Goal: Check status: Check status

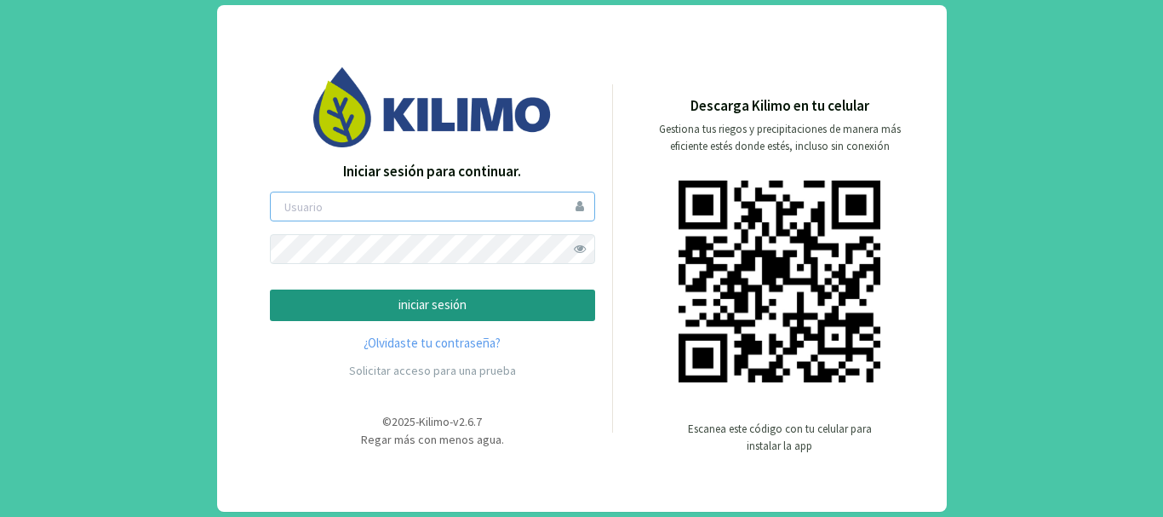
type input "saima"
click at [431, 306] on p "iniciar sesión" at bounding box center [432, 305] width 296 height 20
type input "saima"
click at [413, 311] on p "iniciar sesión" at bounding box center [432, 305] width 296 height 20
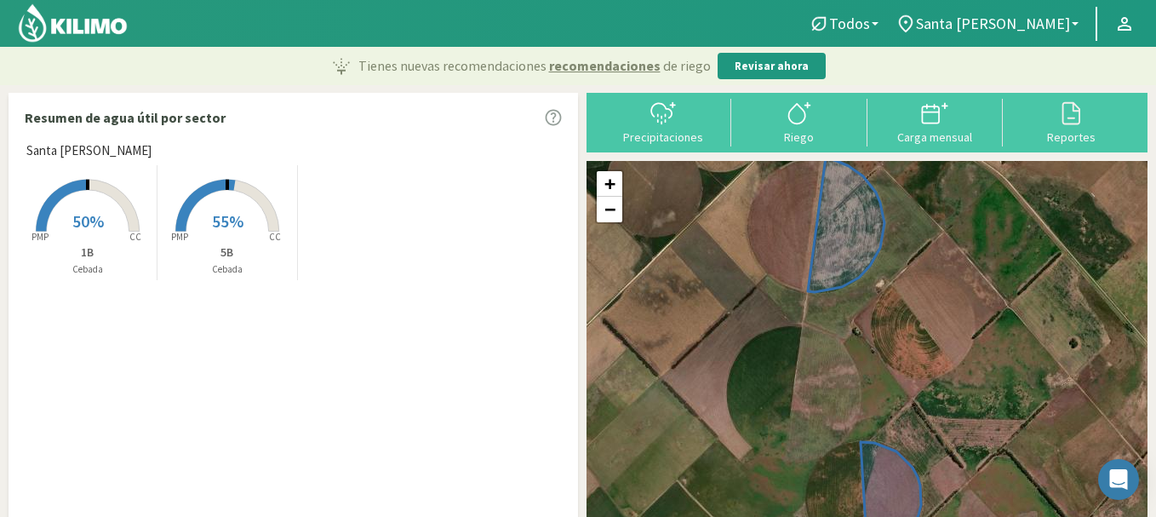
click at [438, 288] on div "Santa Marta Created with Highcharts 9.2.2 PMP CC 50% 1B Cebada Created with Hig…" at bounding box center [297, 336] width 559 height 391
click at [61, 222] on rect at bounding box center [88, 233] width 136 height 136
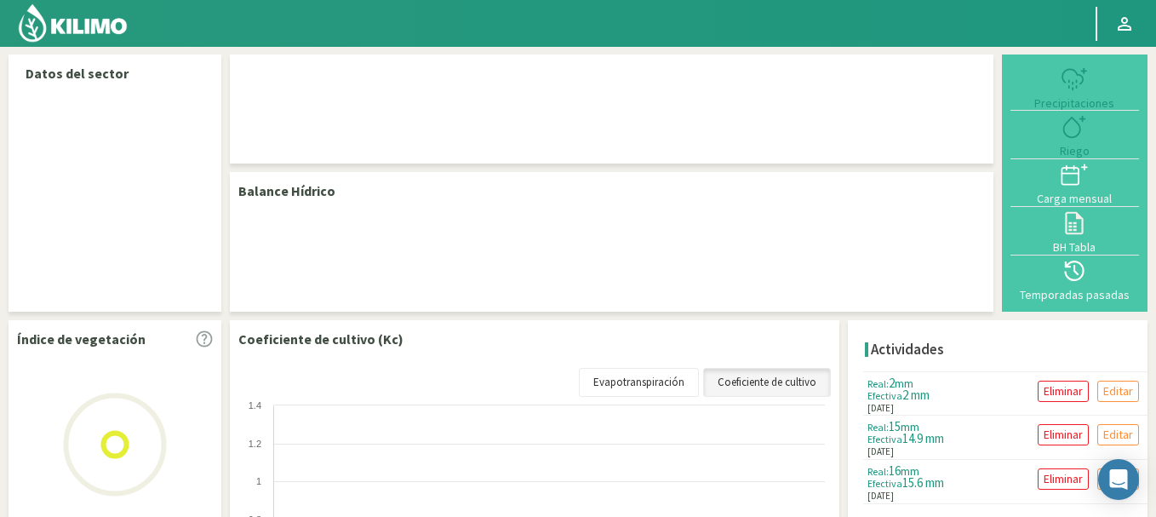
select select "1: Object"
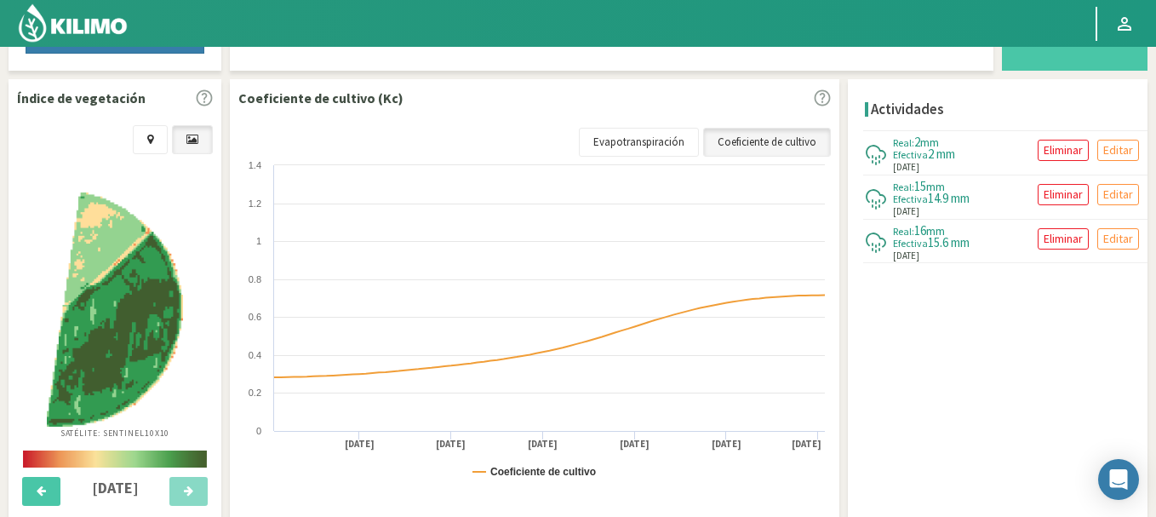
scroll to position [579, 0]
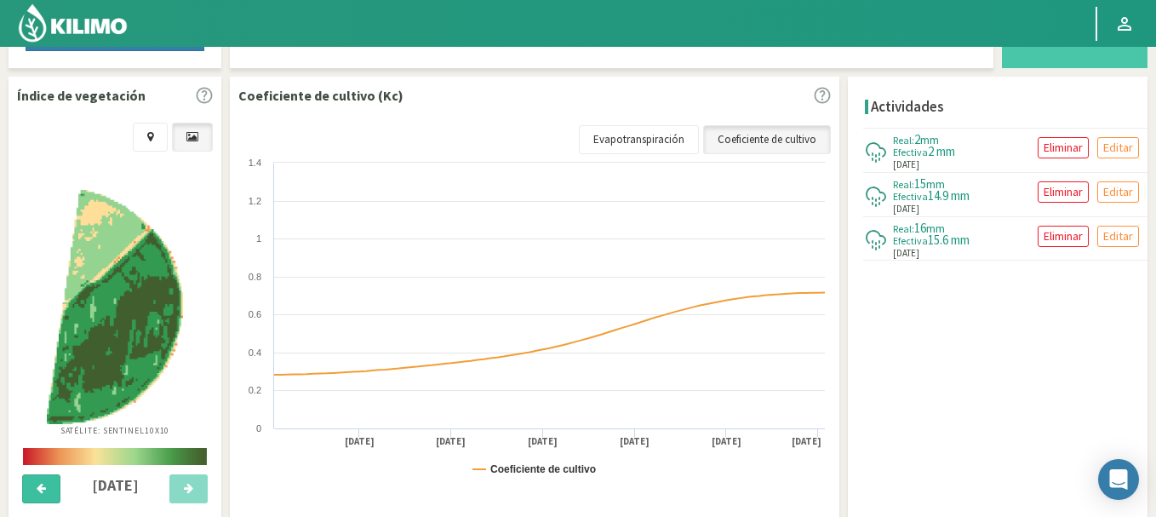
click at [35, 475] on button at bounding box center [41, 488] width 38 height 29
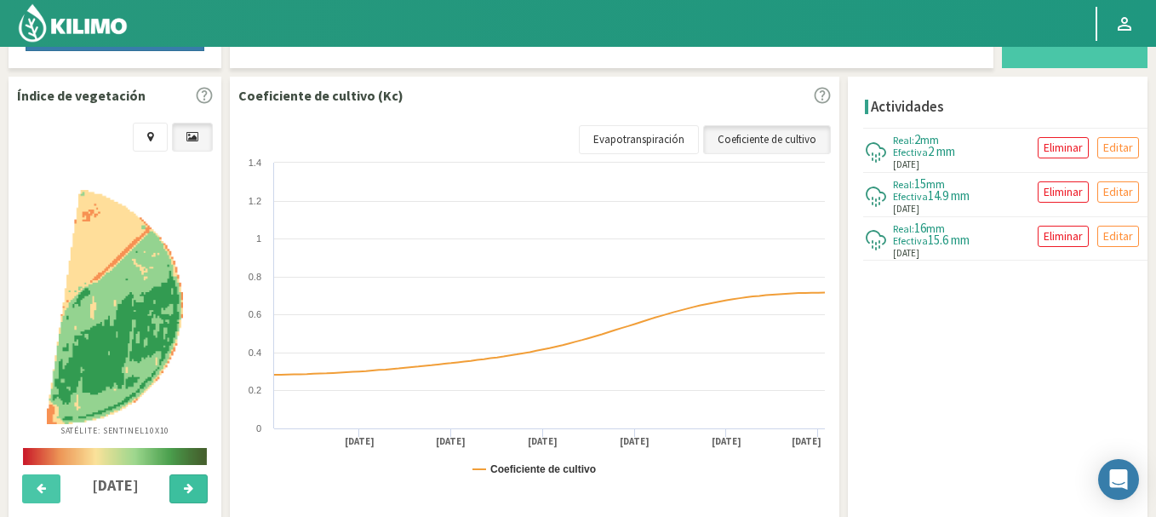
click at [190, 495] on button at bounding box center [188, 488] width 38 height 29
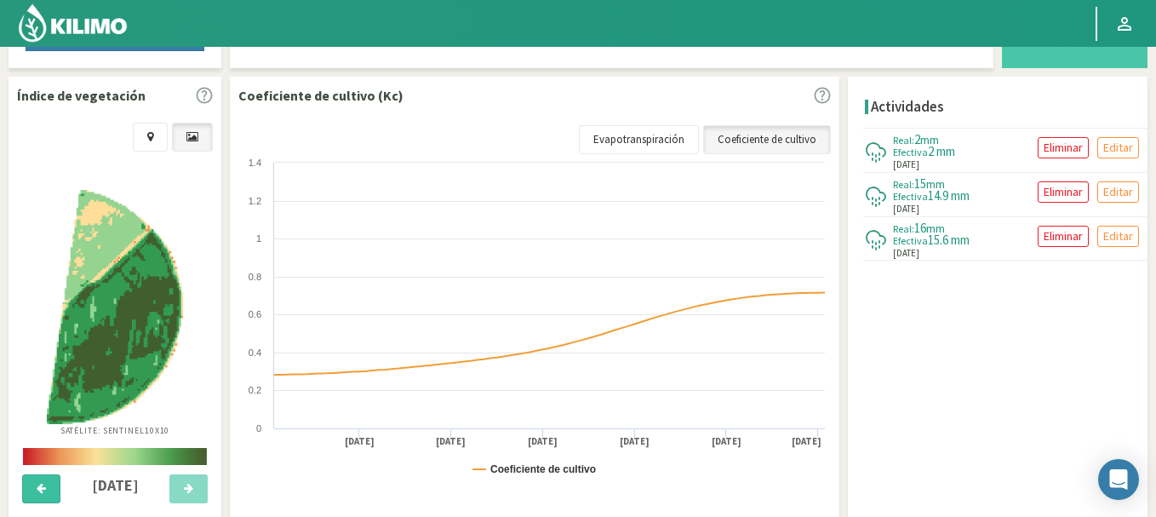
click at [43, 495] on button at bounding box center [41, 488] width 38 height 29
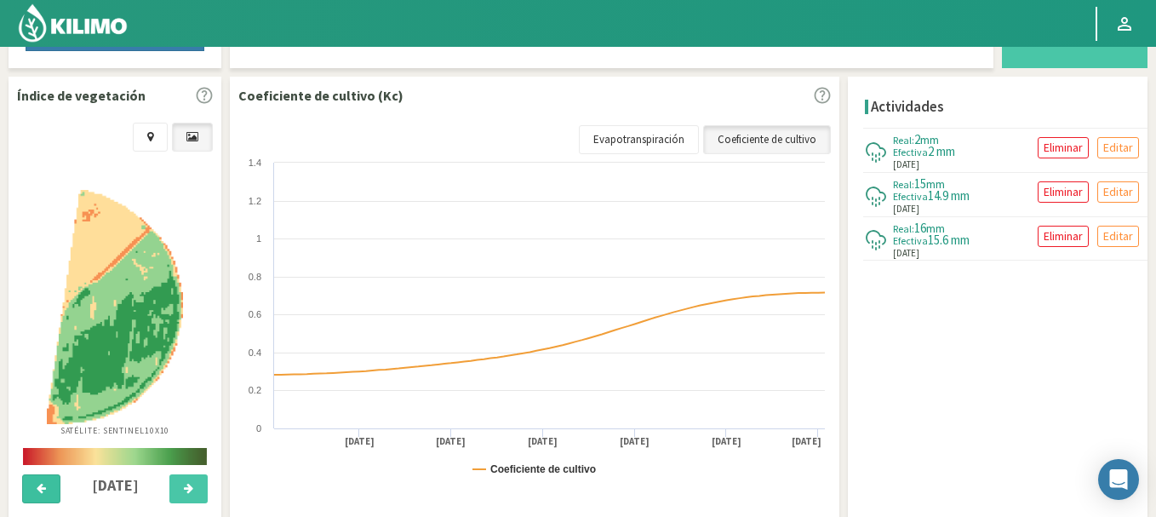
click at [43, 495] on button at bounding box center [41, 488] width 38 height 29
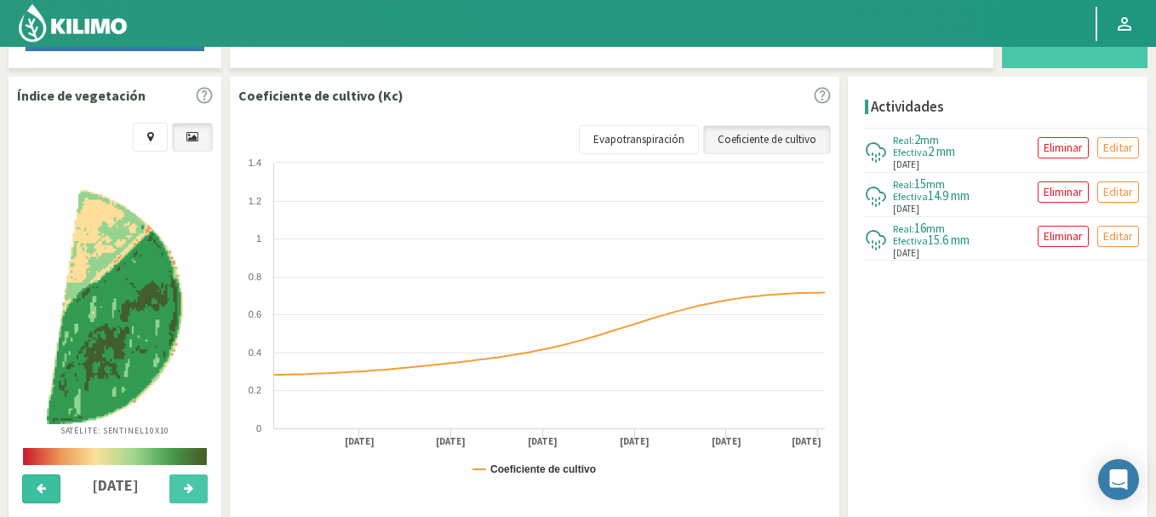
click at [43, 495] on button at bounding box center [41, 488] width 38 height 29
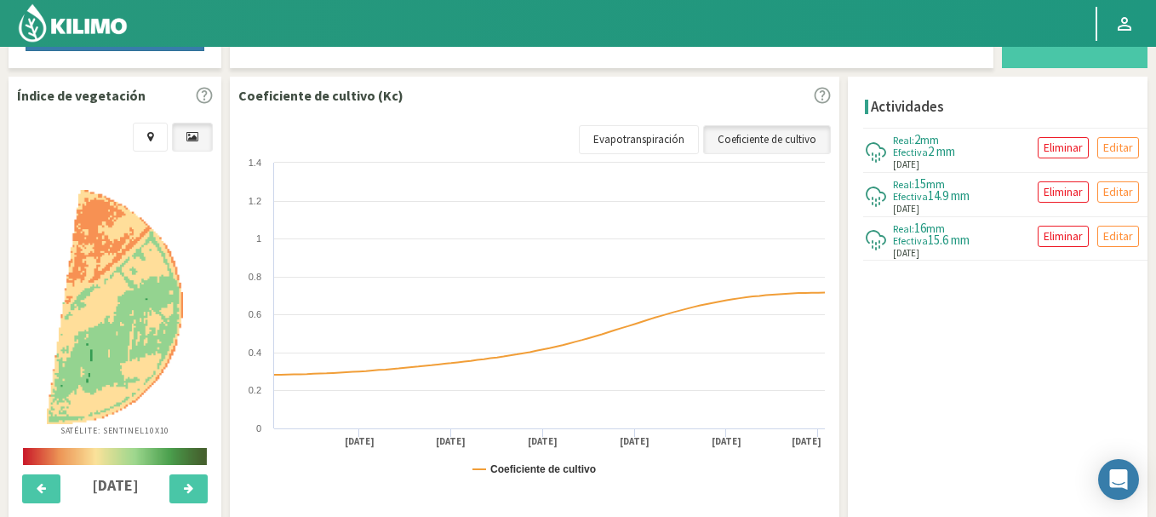
click at [211, 494] on div at bounding box center [188, 492] width 49 height 37
click at [194, 488] on button at bounding box center [188, 488] width 38 height 29
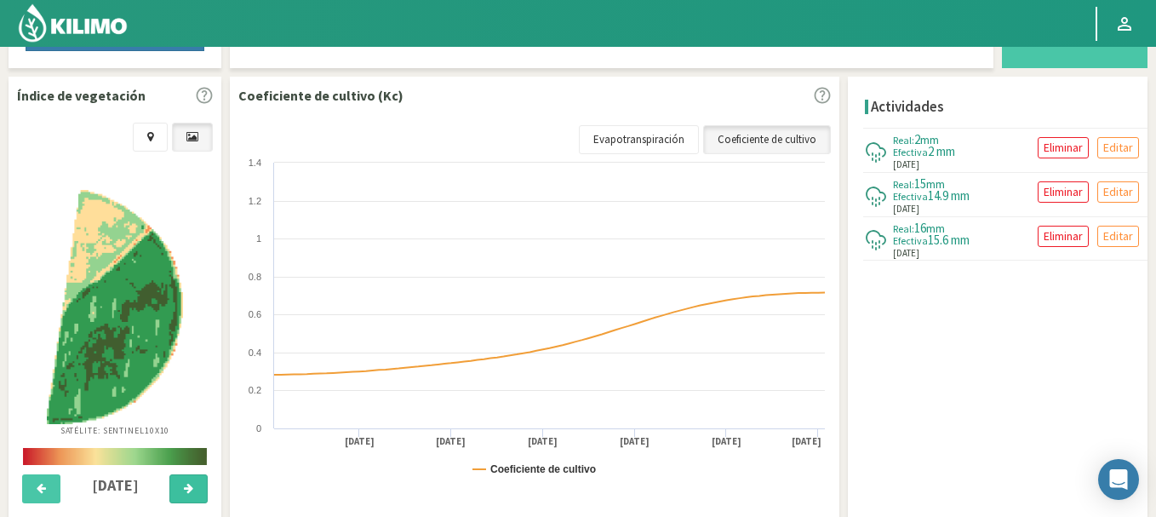
click at [194, 488] on button at bounding box center [188, 488] width 38 height 29
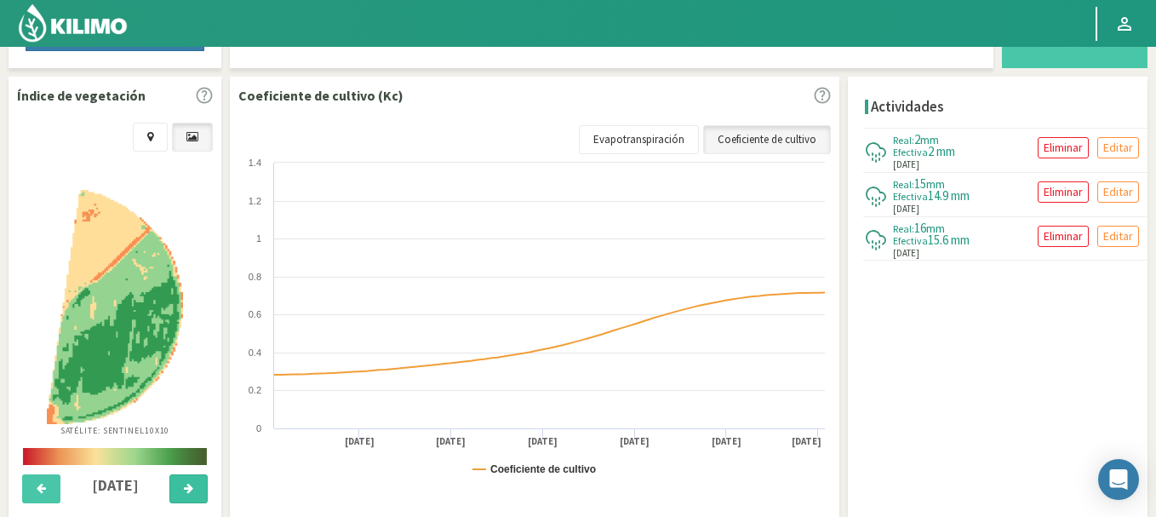
click at [194, 488] on button at bounding box center [188, 488] width 38 height 29
